Goal: Download file/media

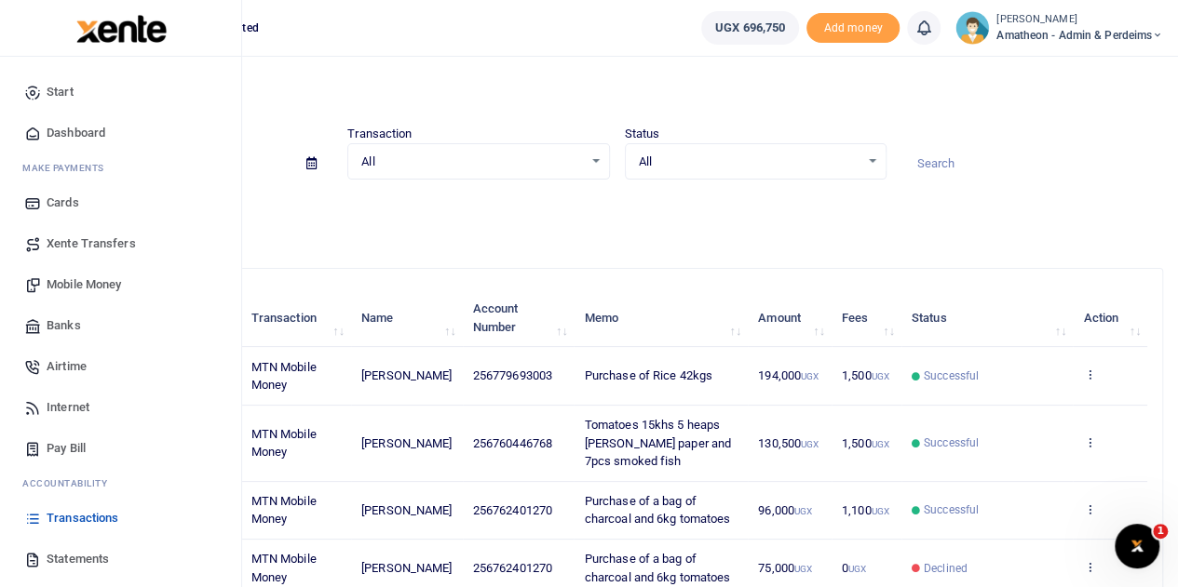
click at [43, 555] on link "Statements" at bounding box center [120, 559] width 211 height 41
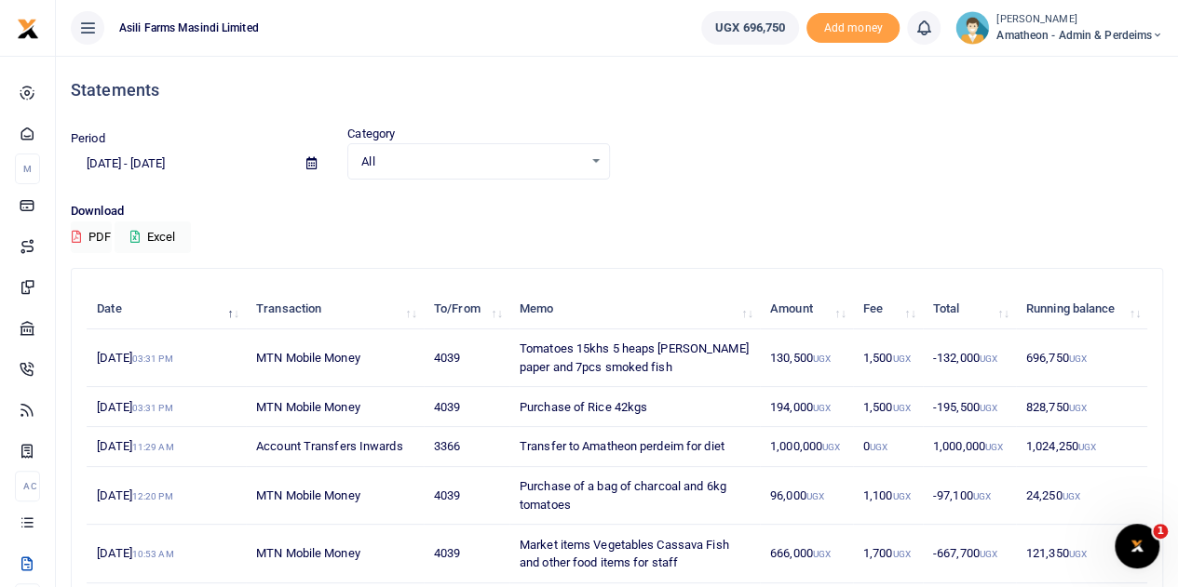
click at [309, 165] on icon at bounding box center [311, 163] width 10 height 12
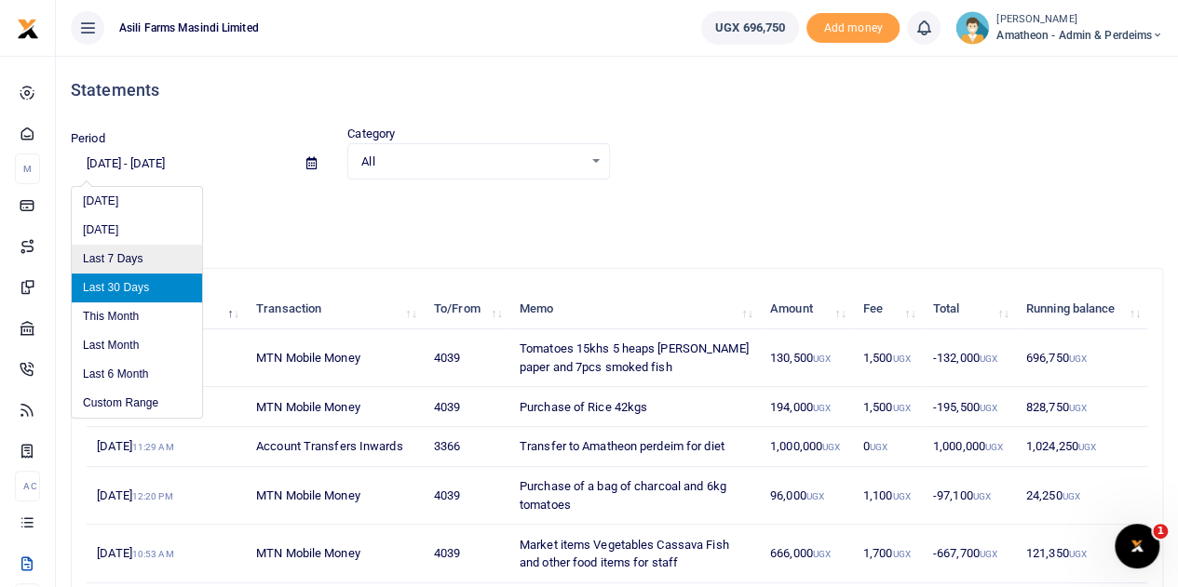
click at [117, 256] on li "Last 7 Days" at bounding box center [137, 259] width 130 height 29
type input "08/20/2025 - 08/26/2025"
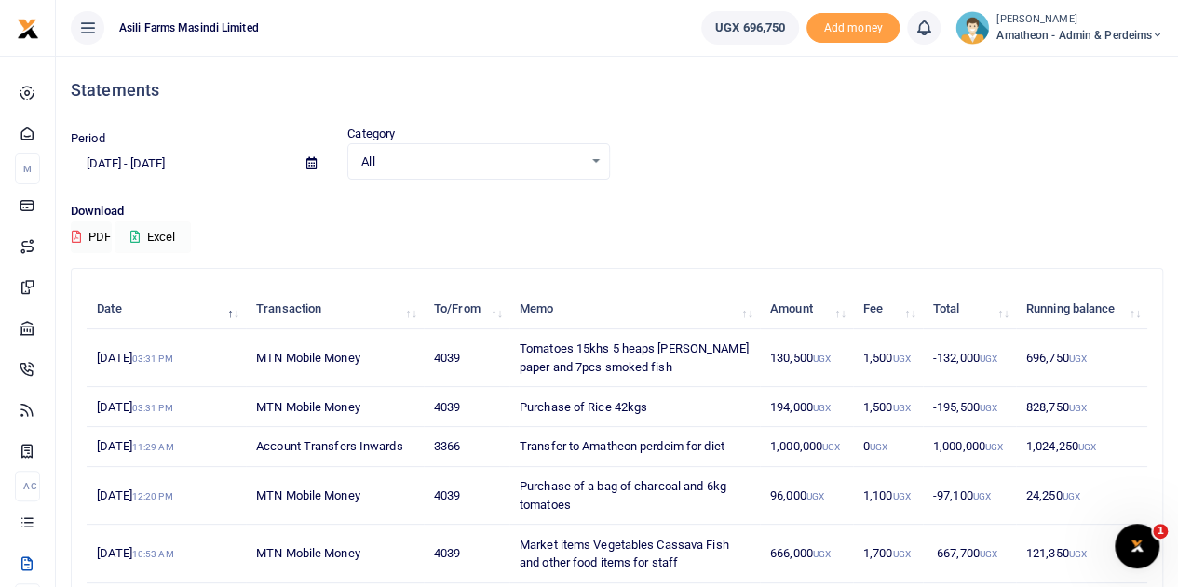
click at [143, 236] on button "Excel" at bounding box center [153, 238] width 76 height 32
click at [157, 233] on button "Excel" at bounding box center [153, 238] width 76 height 32
